Goal: Task Accomplishment & Management: Manage account settings

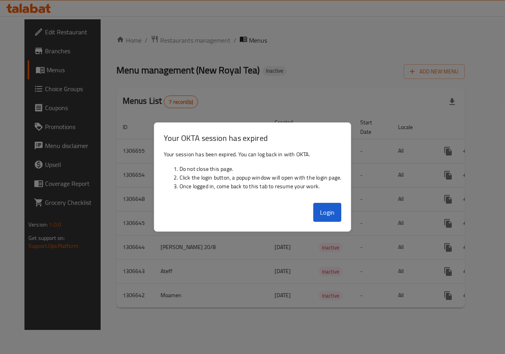
click at [223, 82] on div at bounding box center [252, 177] width 505 height 354
click at [339, 212] on button "Login" at bounding box center [327, 212] width 28 height 19
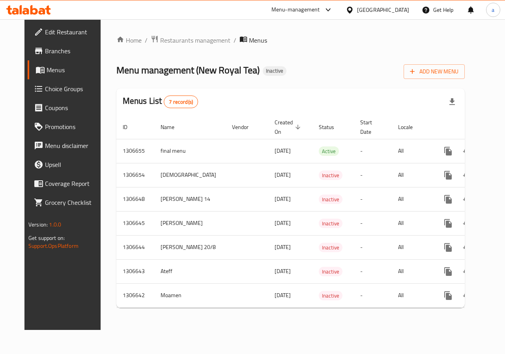
click at [381, 9] on div "Qatar" at bounding box center [377, 9] width 76 height 19
click at [396, 9] on div "Qatar" at bounding box center [383, 10] width 52 height 9
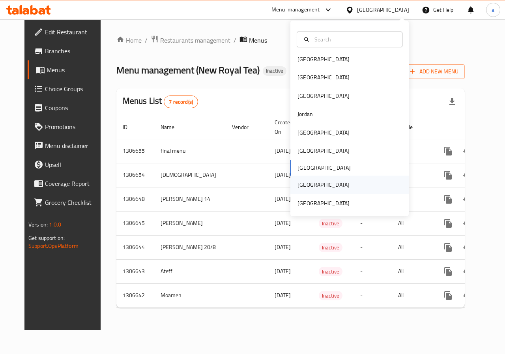
scroll to position [4, 0]
click at [325, 182] on div "Saudi Arabia" at bounding box center [323, 184] width 65 height 18
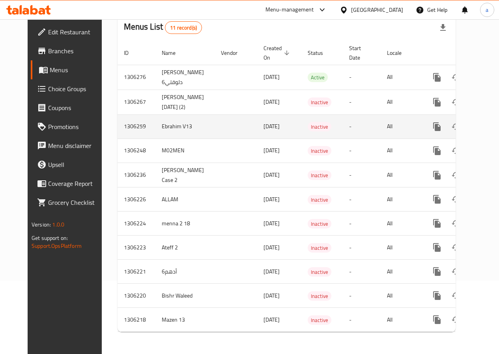
scroll to position [79, 0]
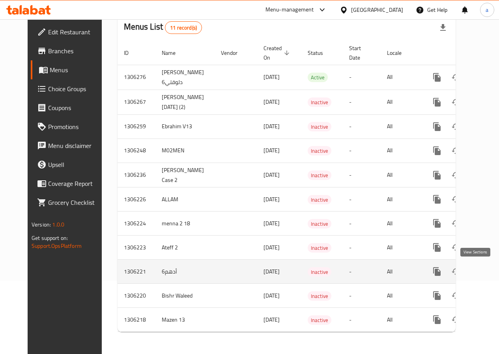
click at [489, 269] on icon "enhanced table" at bounding box center [493, 271] width 9 height 9
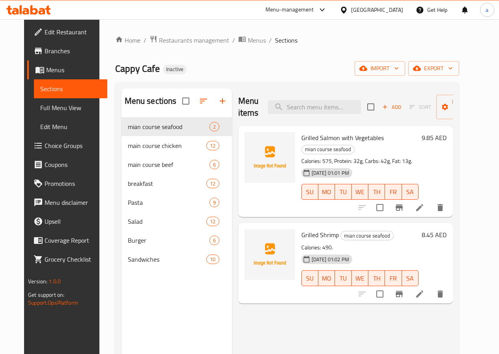
click at [46, 105] on span "Full Menu View" at bounding box center [70, 107] width 61 height 9
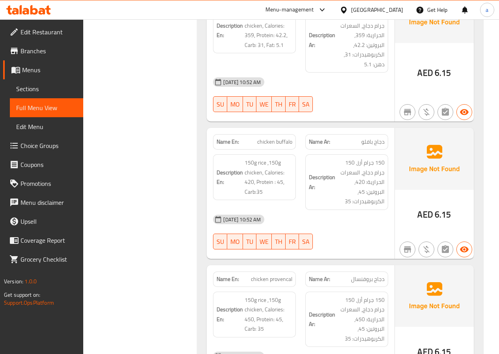
scroll to position [1302, 0]
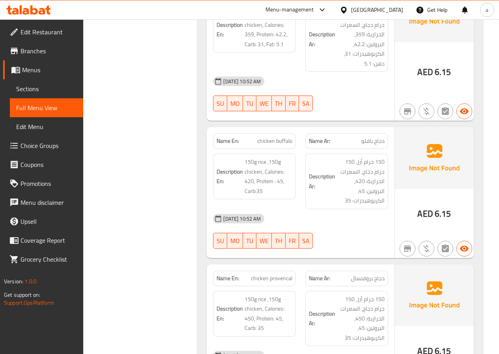
click at [40, 73] on span "Menus" at bounding box center [49, 69] width 55 height 9
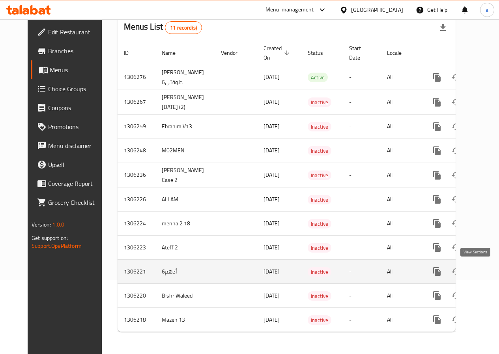
click at [489, 267] on icon "enhanced table" at bounding box center [493, 271] width 9 height 9
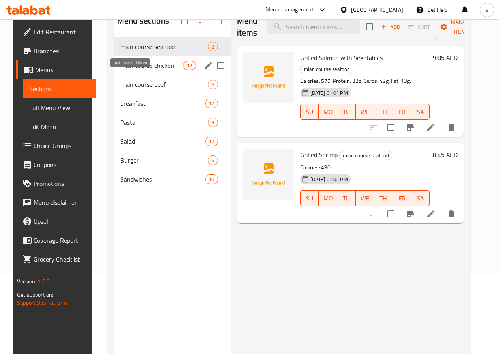
click at [140, 70] on span "main course chicken" at bounding box center [151, 65] width 63 height 9
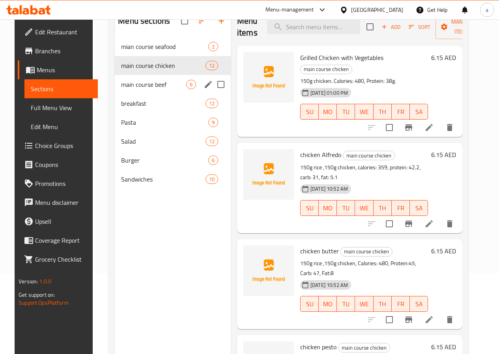
click at [139, 91] on div "main course beef 6" at bounding box center [173, 84] width 116 height 19
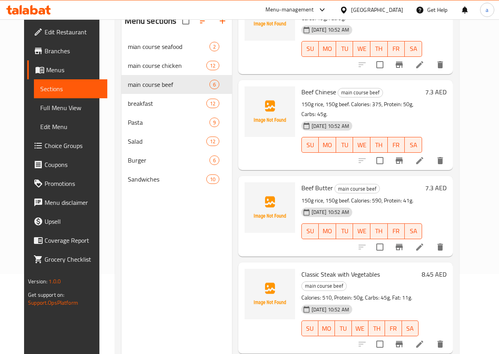
scroll to position [195, 0]
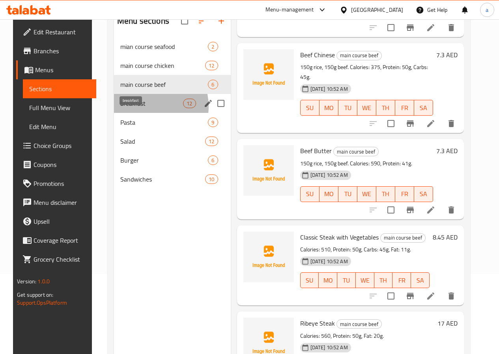
click at [139, 108] on span "breakfast" at bounding box center [151, 103] width 63 height 9
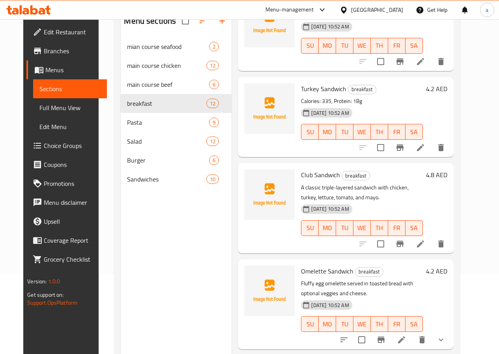
scroll to position [708, 0]
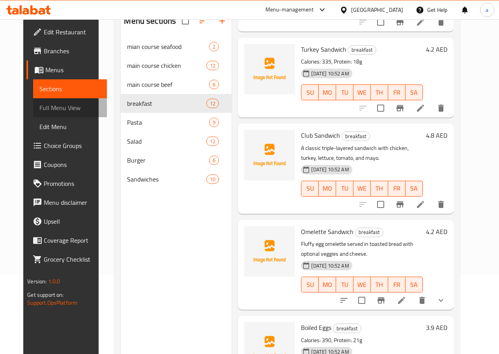
click at [42, 108] on span "Full Menu View" at bounding box center [69, 107] width 61 height 9
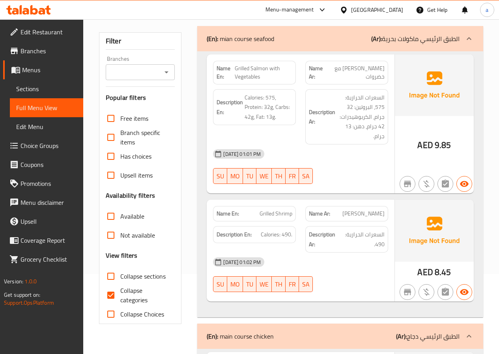
click at [113, 297] on input "Collapse categories" at bounding box center [110, 295] width 19 height 19
checkbox input "false"
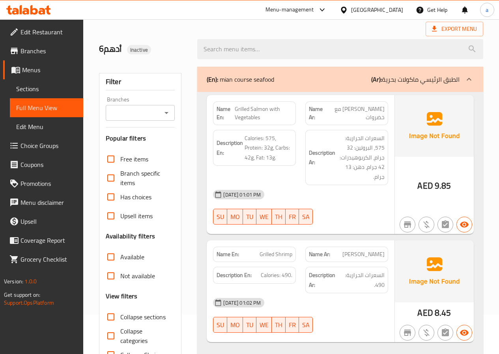
scroll to position [79, 0]
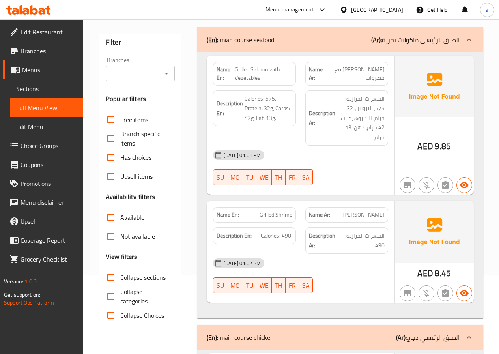
click at [47, 85] on span "Sections" at bounding box center [46, 88] width 61 height 9
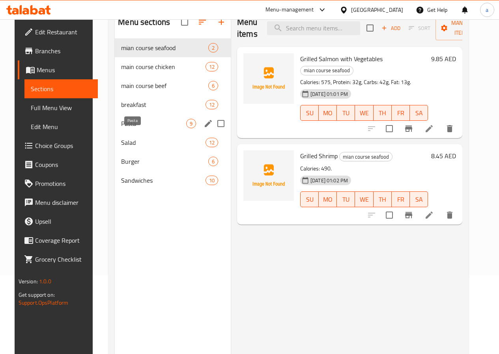
click at [145, 128] on span "Pasta" at bounding box center [153, 123] width 65 height 9
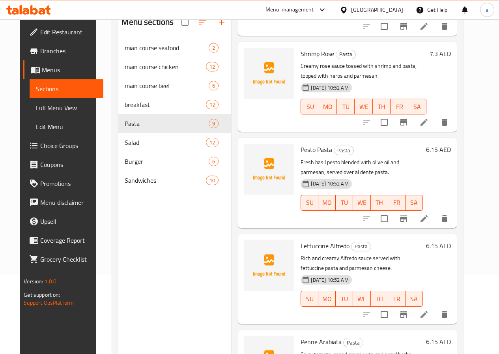
scroll to position [39, 0]
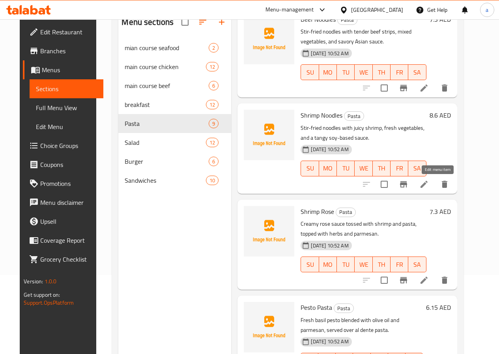
click at [429, 180] on icon at bounding box center [423, 184] width 9 height 9
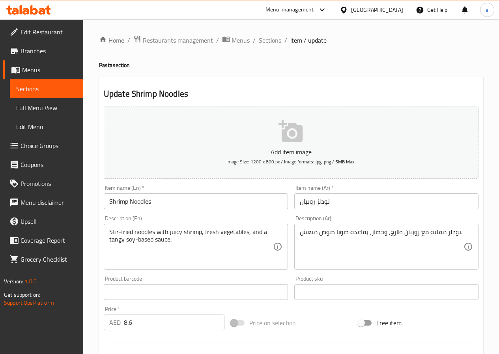
click at [43, 89] on span "Sections" at bounding box center [46, 88] width 61 height 9
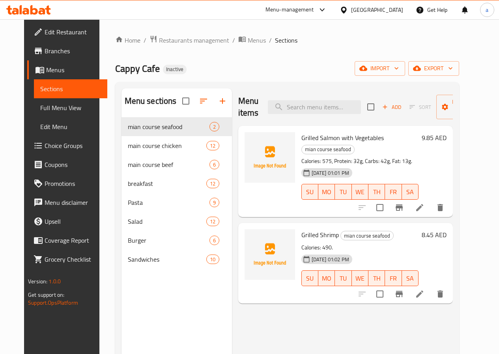
click at [42, 103] on span "Full Menu View" at bounding box center [70, 107] width 61 height 9
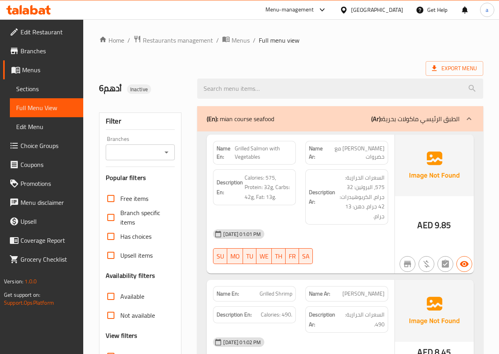
click at [341, 41] on ol "Home / Restaurants management / Menus / Full menu view" at bounding box center [291, 40] width 384 height 10
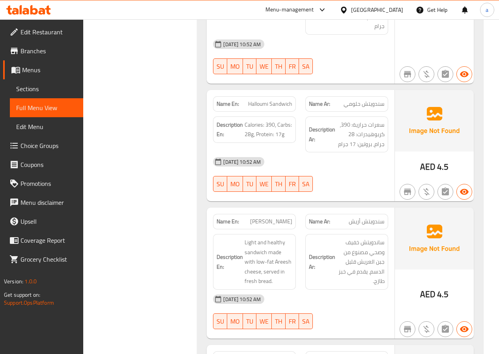
scroll to position [3528, 0]
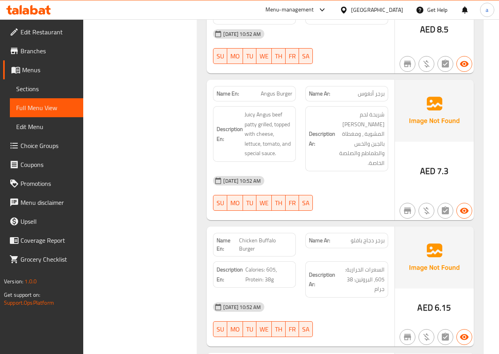
scroll to position [7373, 0]
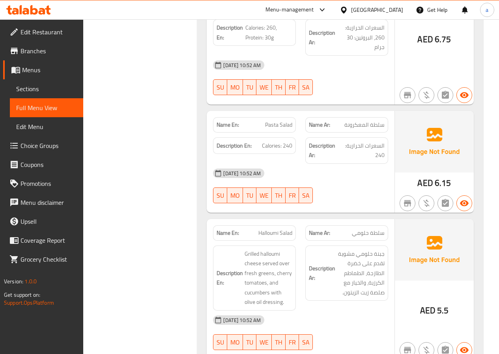
scroll to position [6899, 0]
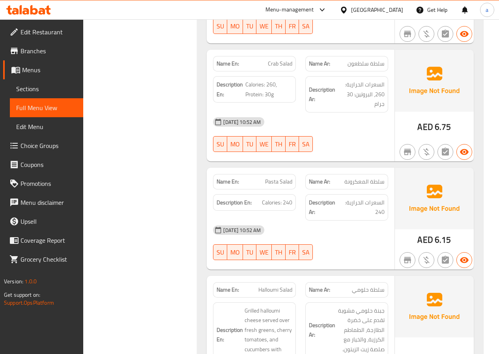
click at [48, 91] on span "Sections" at bounding box center [46, 88] width 61 height 9
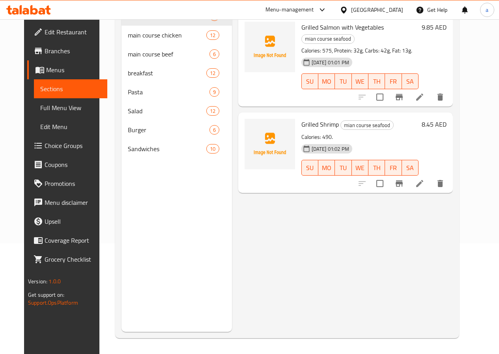
scroll to position [110, 0]
click at [40, 90] on span "Sections" at bounding box center [70, 88] width 61 height 9
click at [46, 67] on span "Menus" at bounding box center [73, 69] width 55 height 9
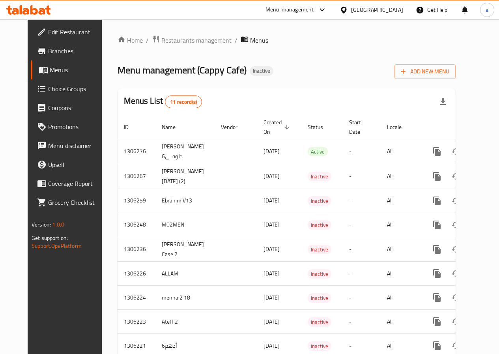
click at [45, 11] on icon at bounding box center [28, 9] width 45 height 9
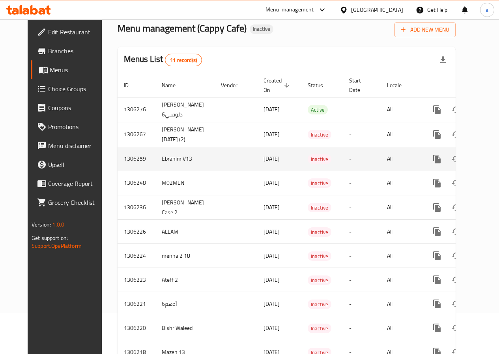
scroll to position [79, 0]
